Goal: Information Seeking & Learning: Learn about a topic

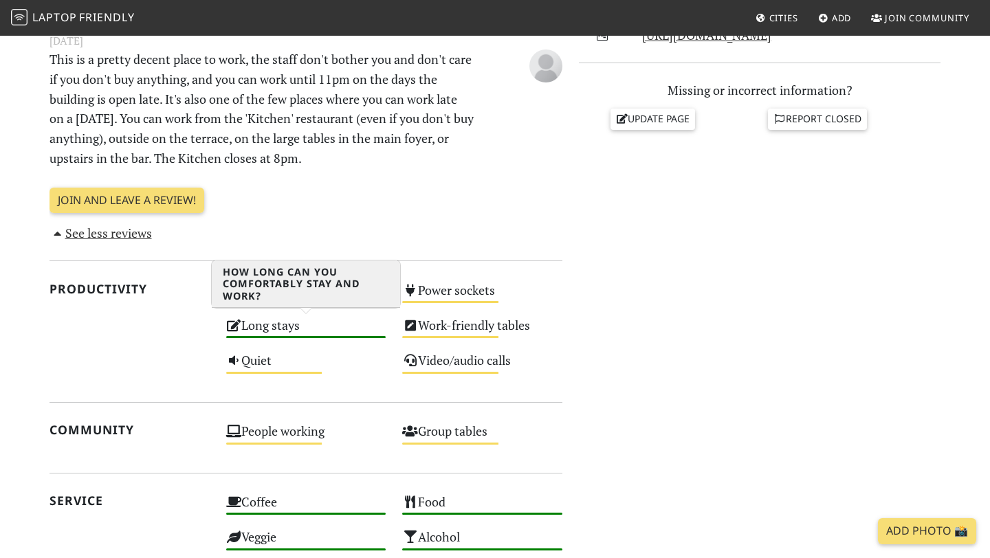
scroll to position [505, 0]
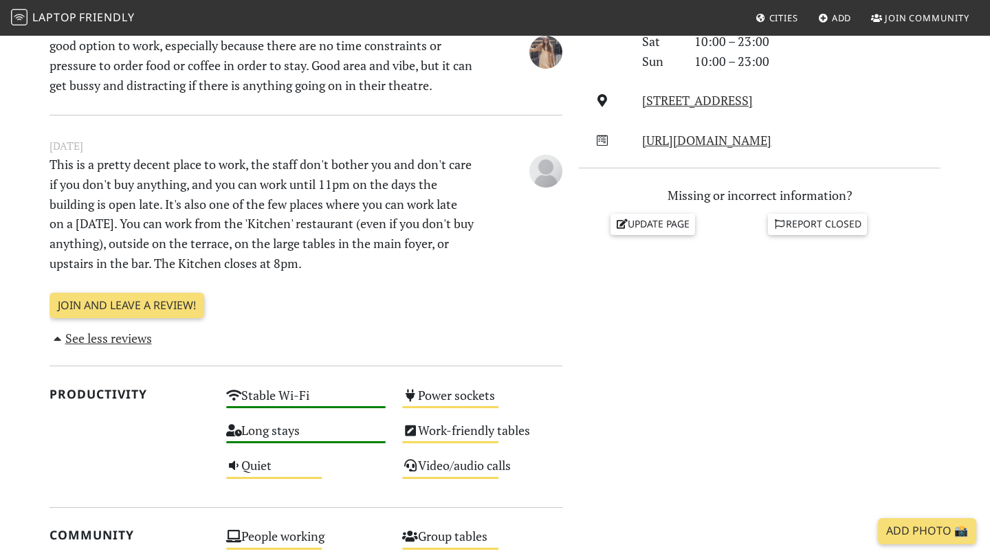
click at [188, 199] on p "This is a pretty decent place to work, the staff don't bother you and don't car…" at bounding box center [261, 214] width 441 height 119
drag, startPoint x: 188, startPoint y: 198, endPoint x: 327, endPoint y: 198, distance: 139.6
click at [327, 198] on p "This is a pretty decent place to work, the staff don't bother you and don't car…" at bounding box center [261, 214] width 441 height 119
click at [328, 198] on p "This is a pretty decent place to work, the staff don't bother you and don't car…" at bounding box center [261, 214] width 441 height 119
click at [237, 204] on p "This is a pretty decent place to work, the staff don't bother you and don't car…" at bounding box center [261, 214] width 441 height 119
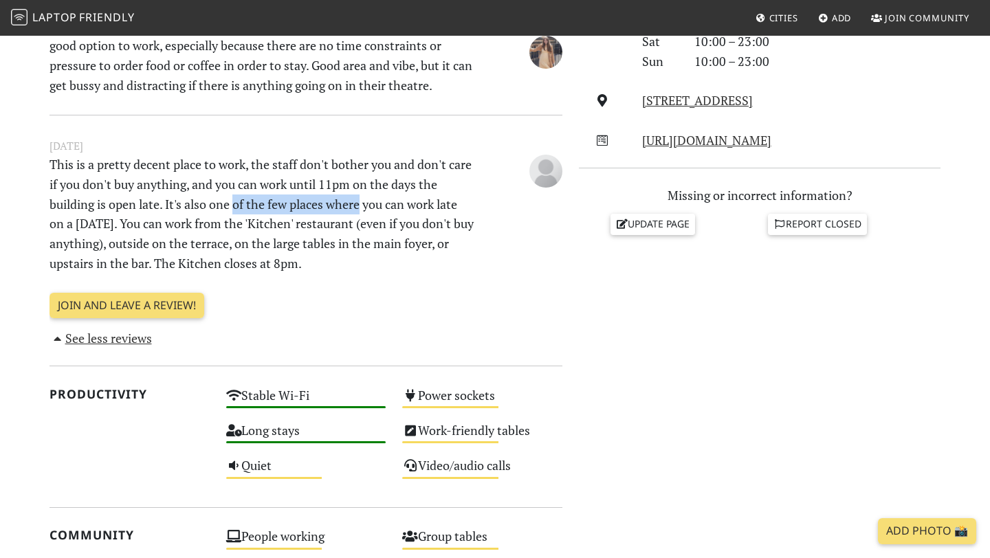
drag, startPoint x: 237, startPoint y: 204, endPoint x: 369, endPoint y: 202, distance: 132.0
click at [368, 202] on p "This is a pretty decent place to work, the staff don't bother you and don't car…" at bounding box center [261, 214] width 441 height 119
click at [369, 202] on p "This is a pretty decent place to work, the staff don't bother you and don't car…" at bounding box center [261, 214] width 441 height 119
click at [257, 219] on p "This is a pretty decent place to work, the staff don't bother you and don't car…" at bounding box center [261, 214] width 441 height 119
drag, startPoint x: 257, startPoint y: 219, endPoint x: 303, endPoint y: 219, distance: 46.8
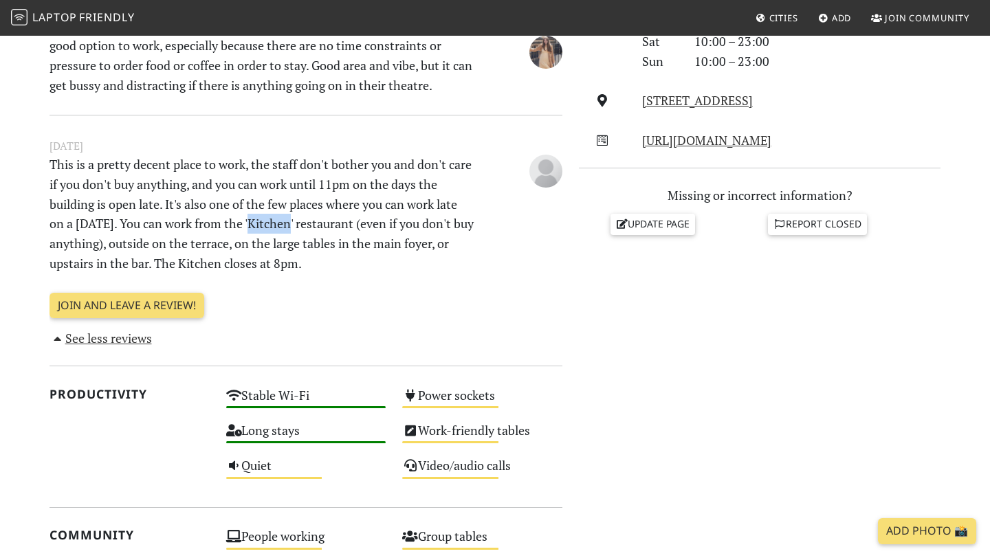
click at [303, 219] on p "This is a pretty decent place to work, the staff don't bother you and don't car…" at bounding box center [261, 214] width 441 height 119
click at [268, 243] on p "This is a pretty decent place to work, the staff don't bother you and don't car…" at bounding box center [261, 214] width 441 height 119
drag, startPoint x: 268, startPoint y: 243, endPoint x: 373, endPoint y: 243, distance: 104.5
click at [372, 243] on p "This is a pretty decent place to work, the staff don't bother you and don't car…" at bounding box center [261, 214] width 441 height 119
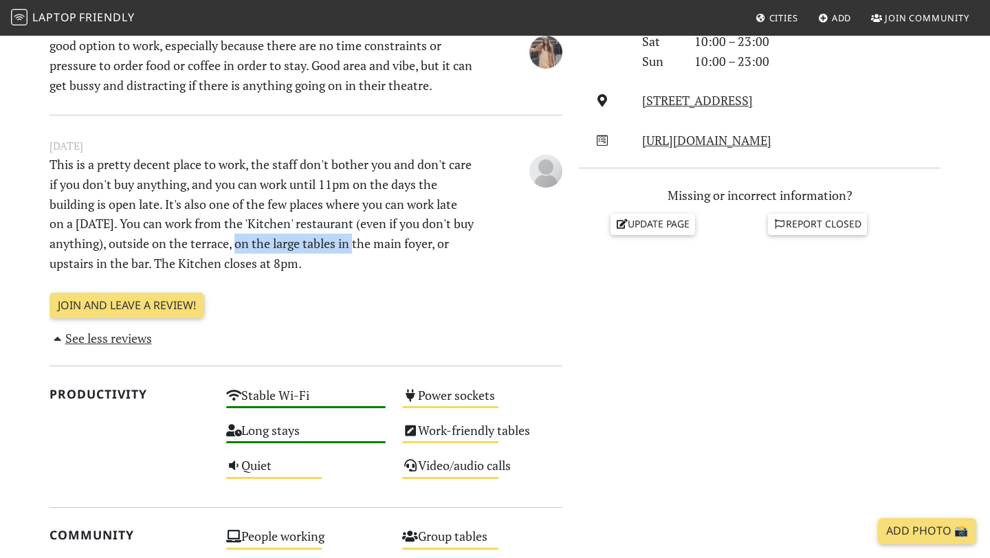
click at [373, 243] on p "This is a pretty decent place to work, the staff don't bother you and don't car…" at bounding box center [261, 214] width 441 height 119
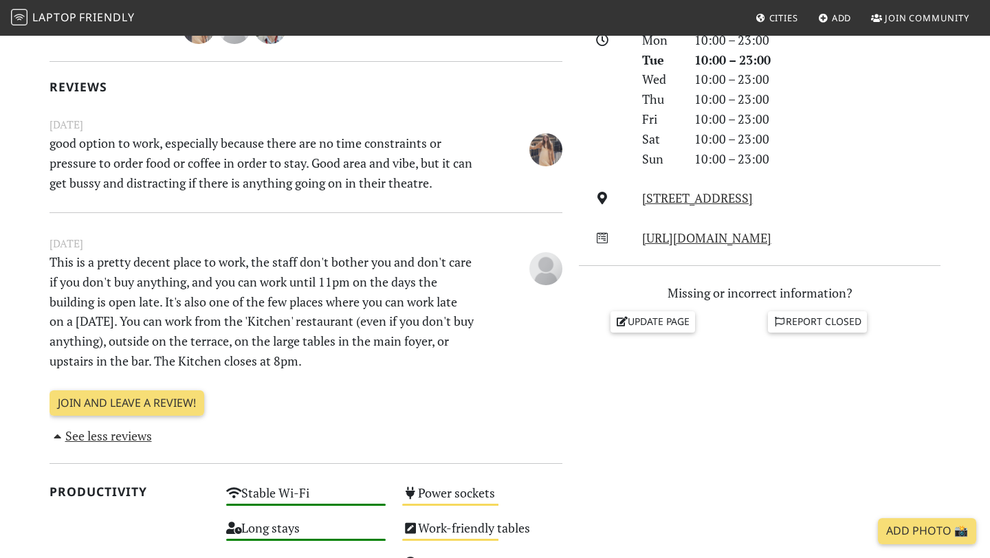
scroll to position [371, 0]
